Goal: Task Accomplishment & Management: Manage account settings

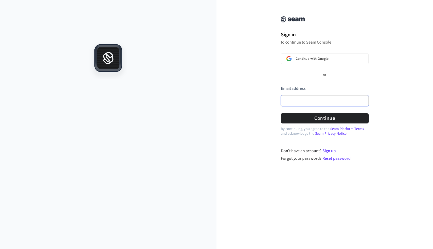
click at [290, 101] on input "Email address" at bounding box center [325, 100] width 88 height 11
click at [317, 120] on button "Continue" at bounding box center [325, 118] width 88 height 10
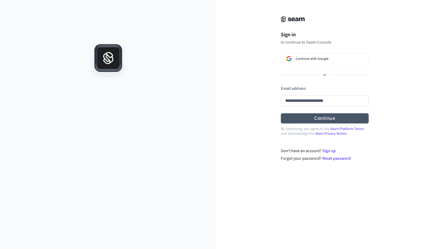
type input "**********"
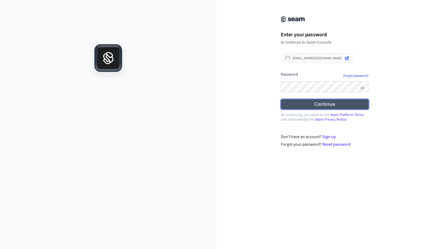
click at [321, 103] on button "Continue" at bounding box center [325, 104] width 88 height 10
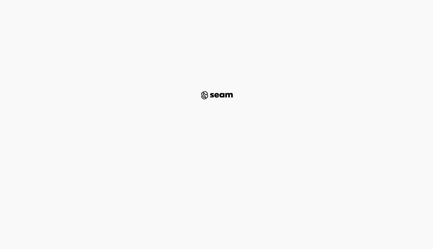
click at [217, 97] on img at bounding box center [216, 95] width 38 height 11
click at [222, 9] on div "Failed to get session!" at bounding box center [218, 9] width 33 height 5
click at [198, 10] on div at bounding box center [196, 9] width 7 height 7
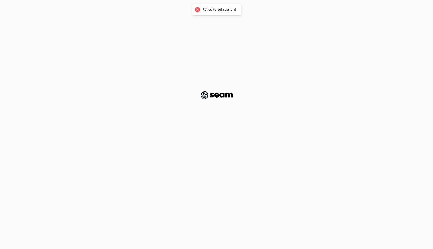
click at [198, 10] on div at bounding box center [196, 9] width 7 height 7
